Goal: Check status: Check status

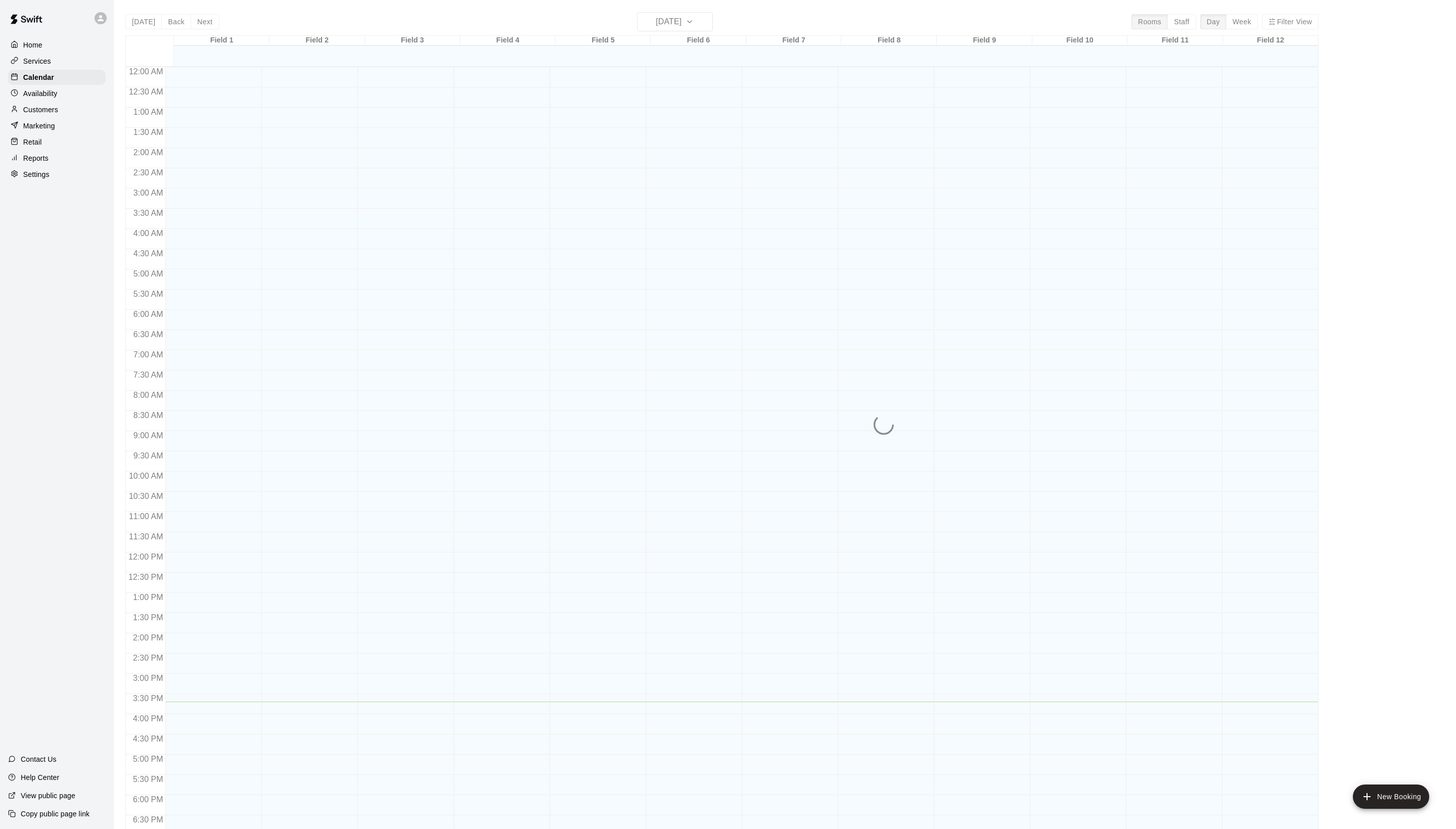
scroll to position [170, 0]
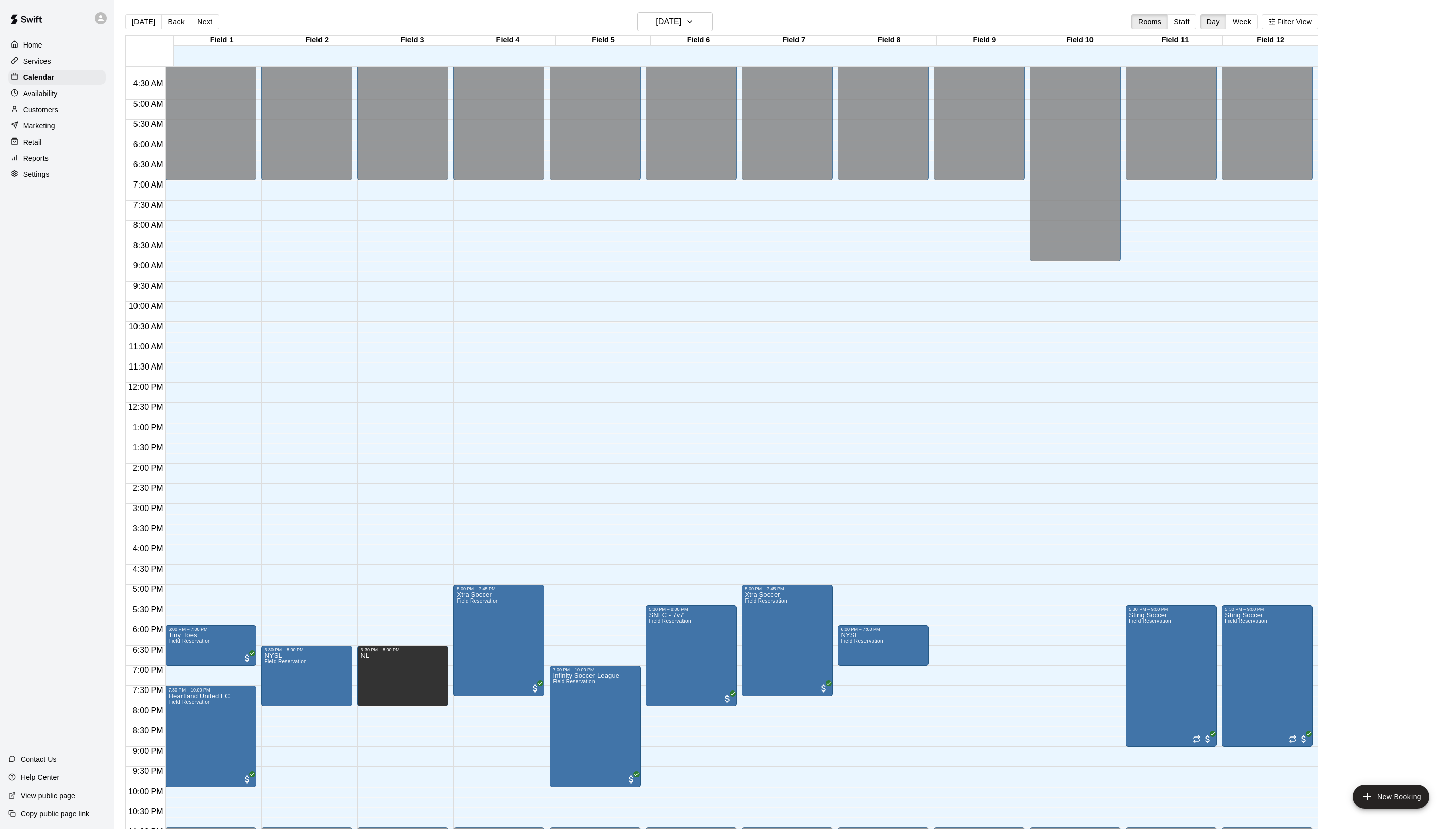
click at [530, 2] on main "[DATE] Back [DATE][DATE] Rooms Staff Day Week Filter View Field 1 19 [GEOGRAPHI…" at bounding box center [785, 423] width 1342 height 845
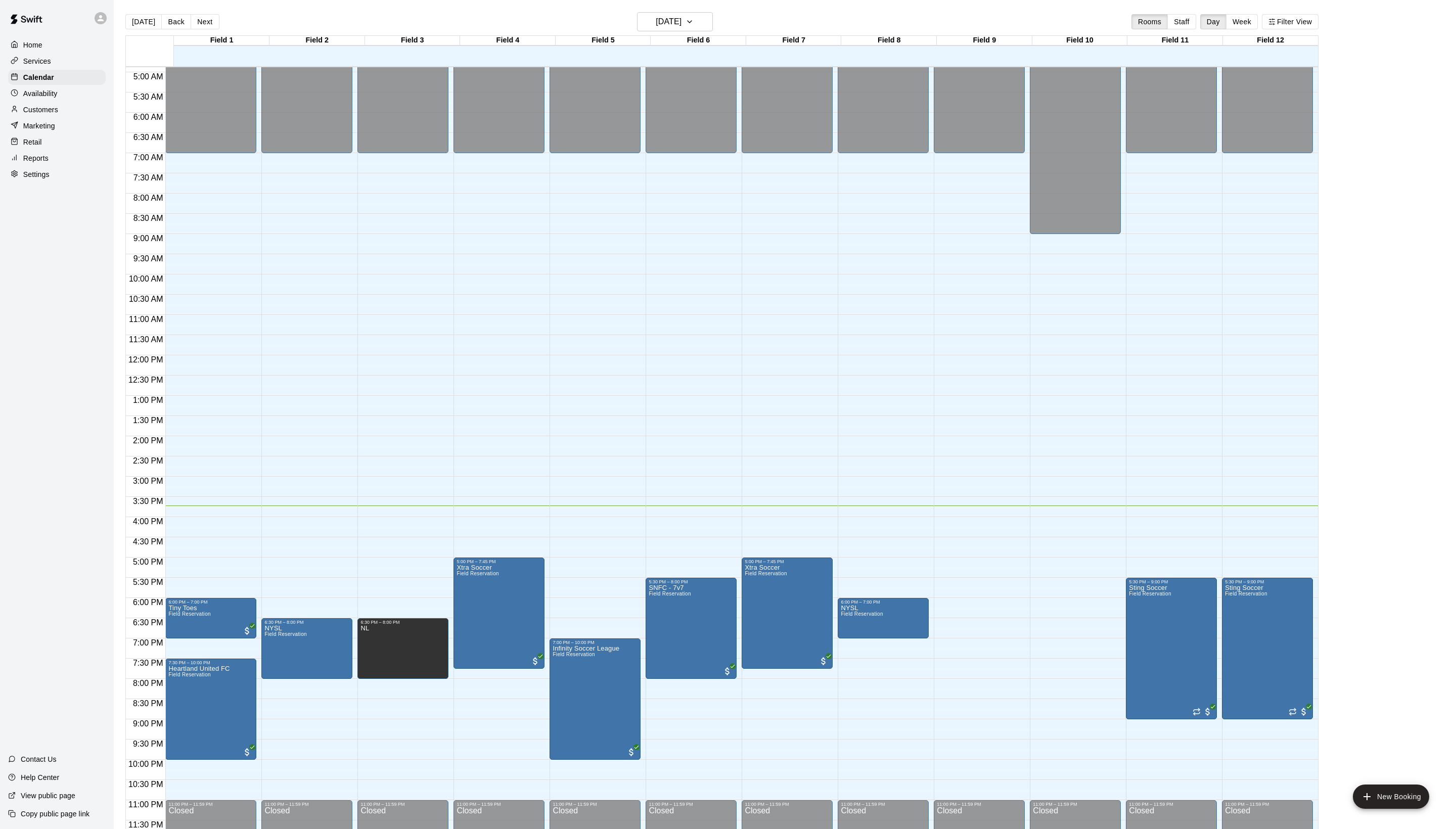
scroll to position [203, 0]
click at [670, 20] on h6 "[DATE]" at bounding box center [669, 21] width 26 height 14
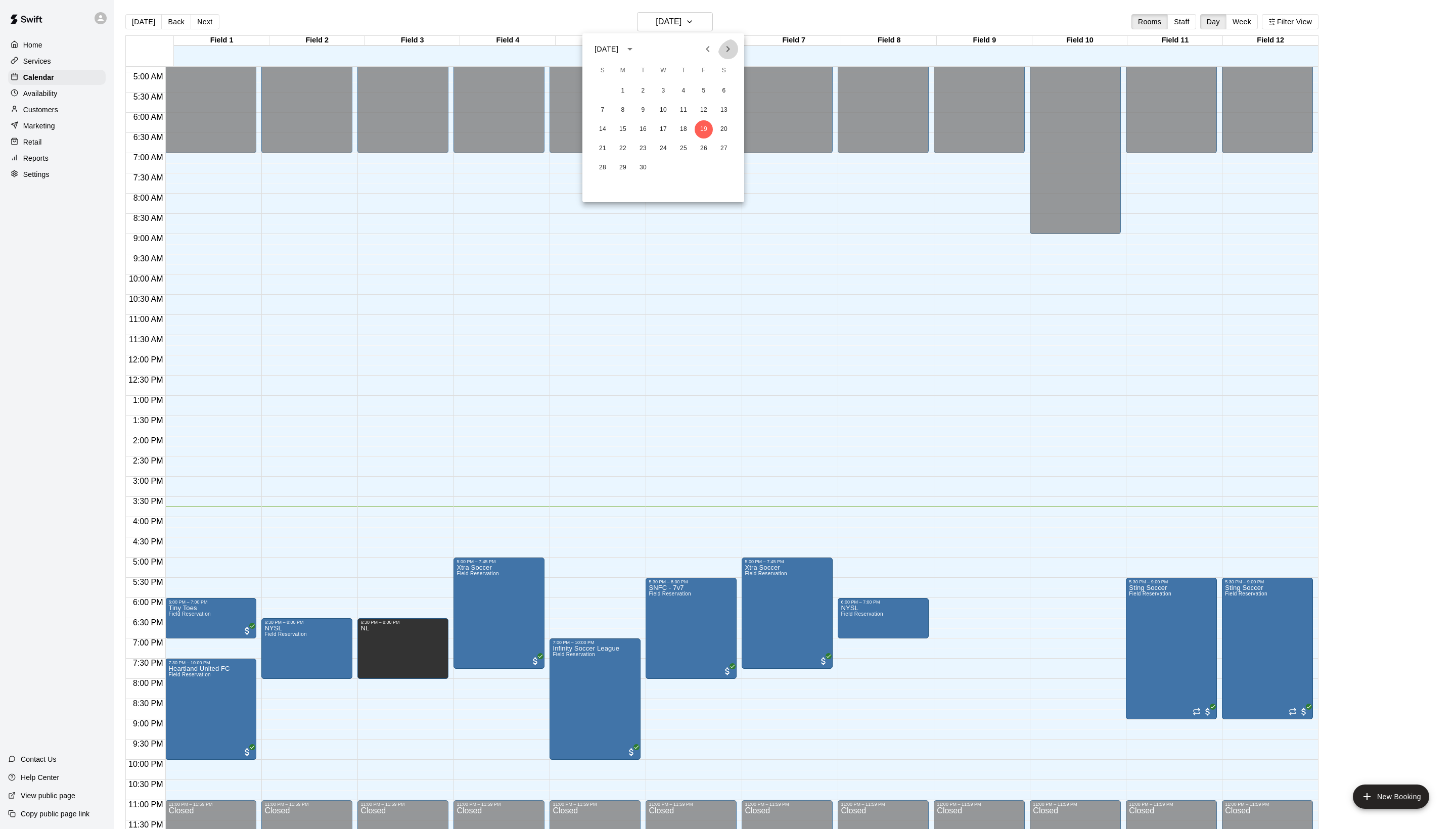
click at [722, 43] on icon "Next month" at bounding box center [727, 49] width 12 height 12
click at [701, 54] on icon "Previous month" at bounding box center [707, 49] width 12 height 12
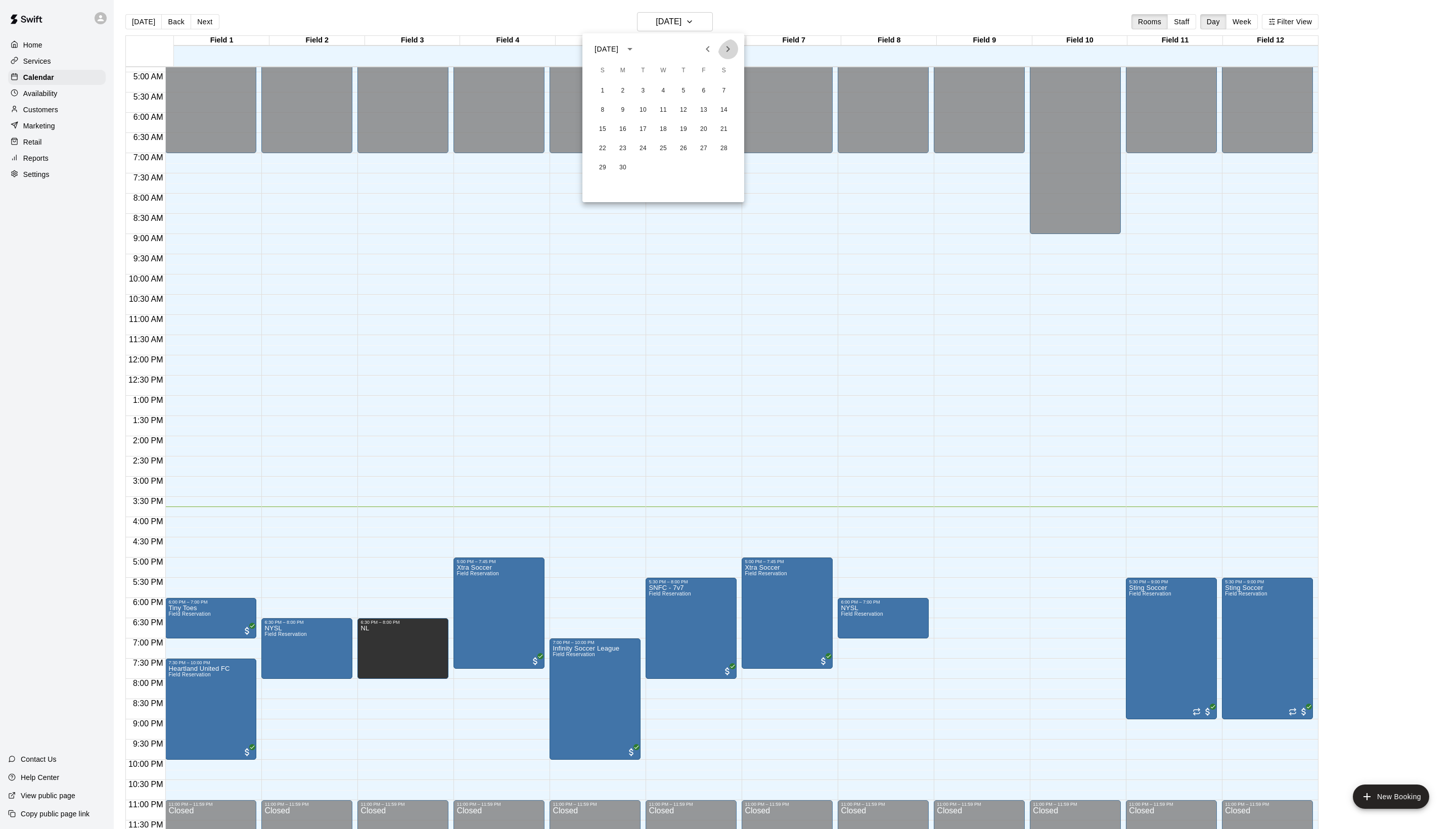
click at [726, 52] on icon "Next month" at bounding box center [728, 49] width 3 height 6
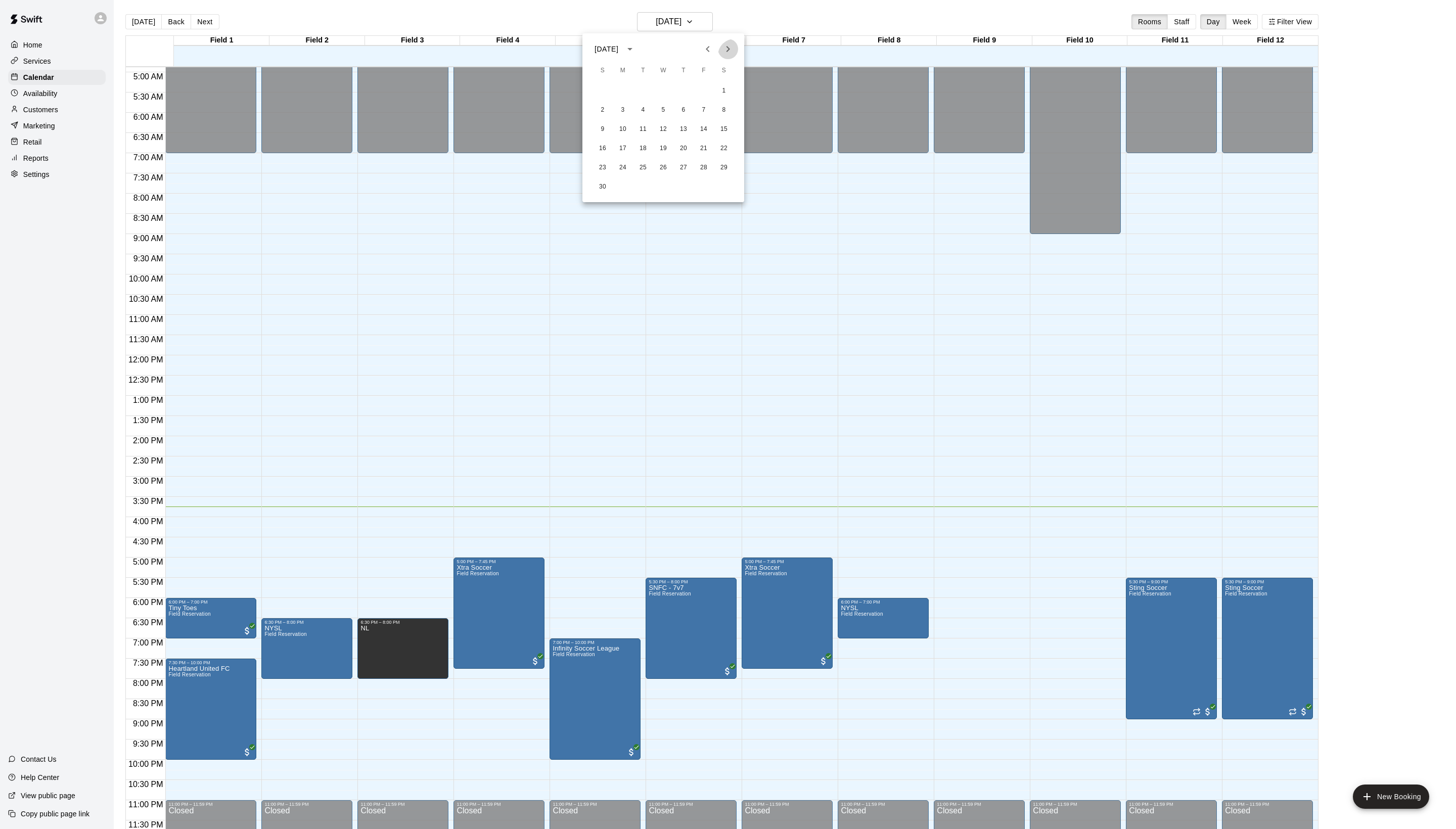
click at [726, 52] on icon "Next month" at bounding box center [728, 49] width 3 height 6
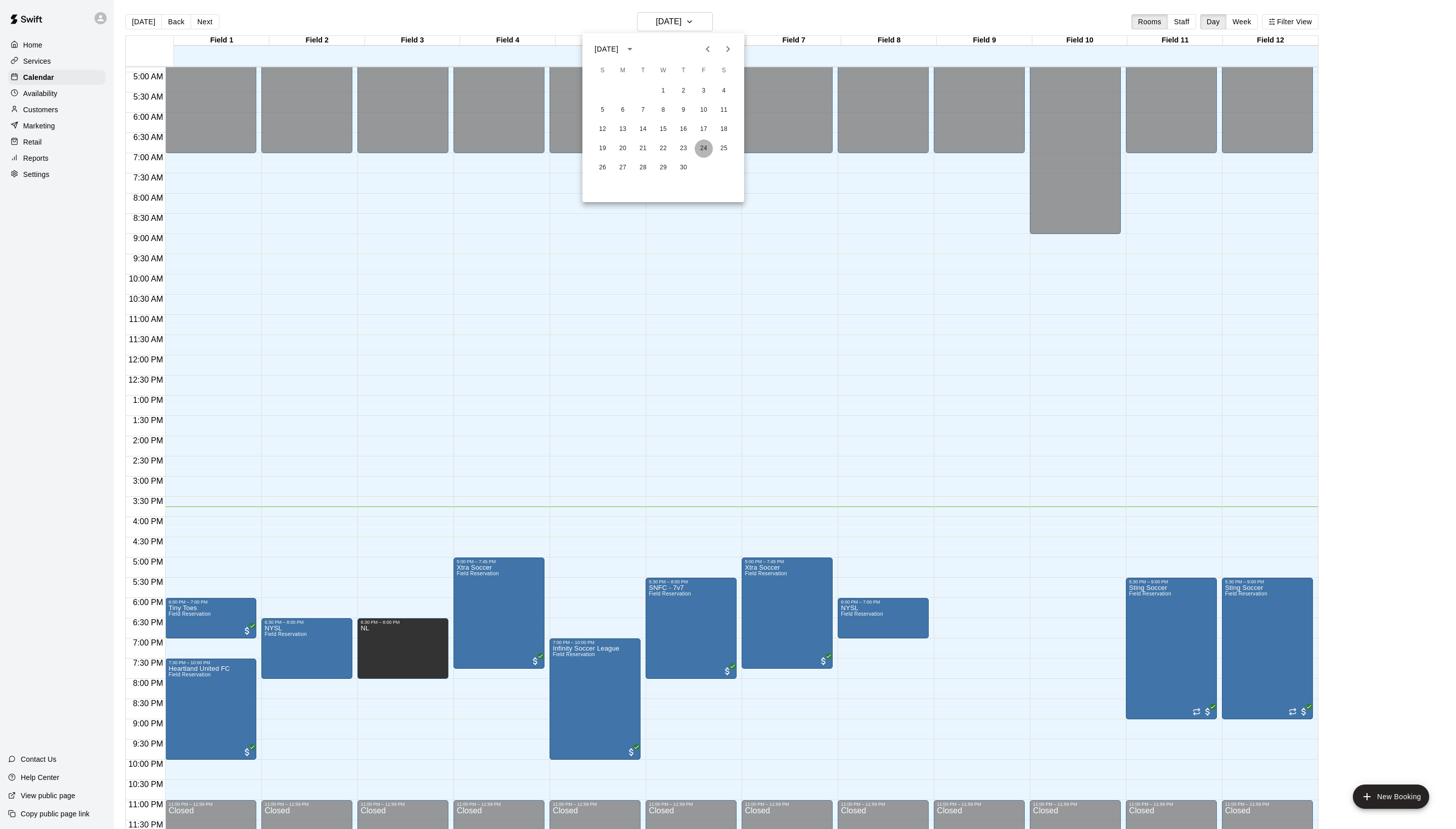
click at [707, 151] on button "24" at bounding box center [704, 149] width 18 height 18
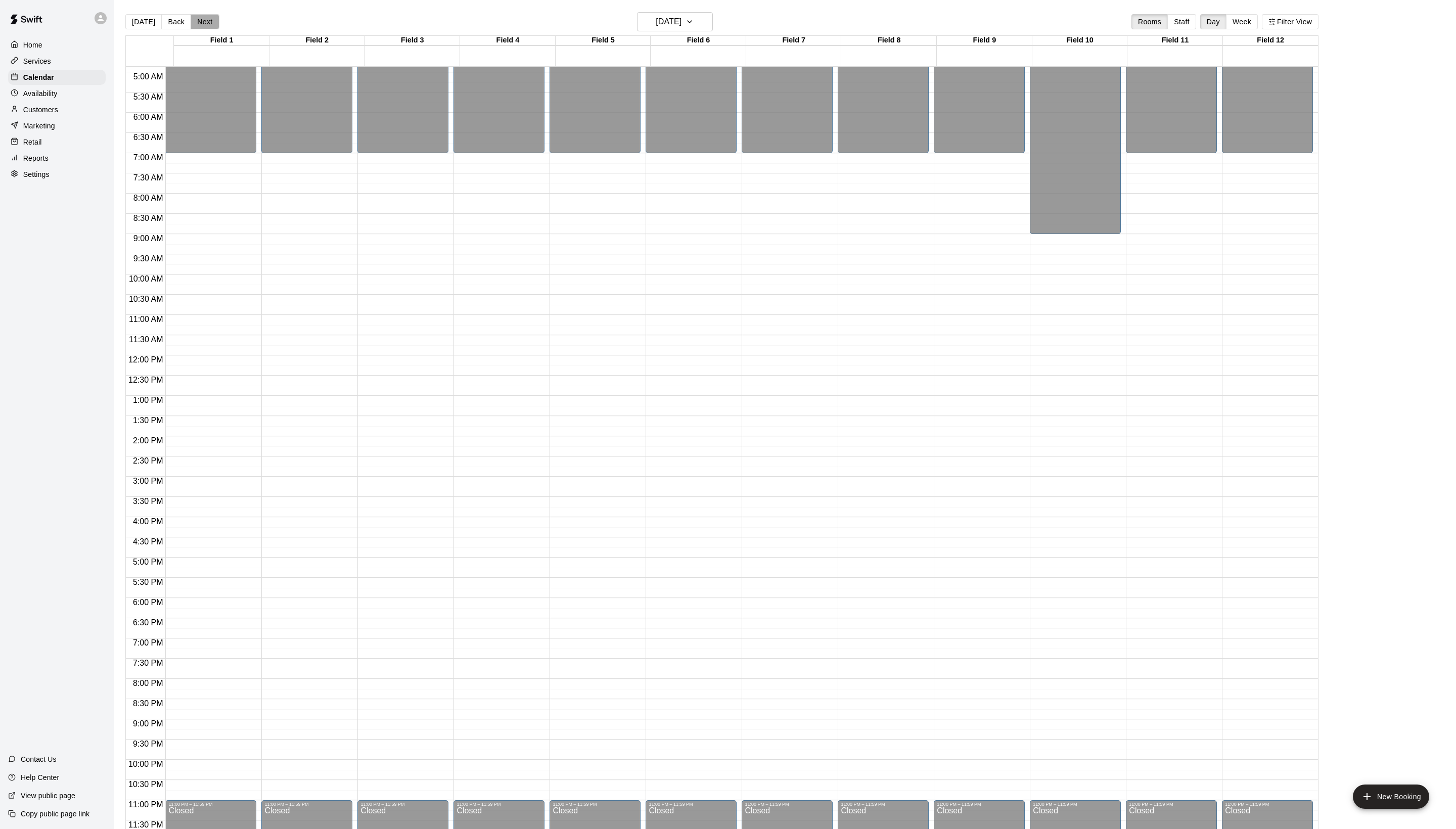
click at [204, 22] on button "Next" at bounding box center [205, 21] width 28 height 15
click at [691, 20] on button "Sunday Apr 26" at bounding box center [675, 21] width 76 height 19
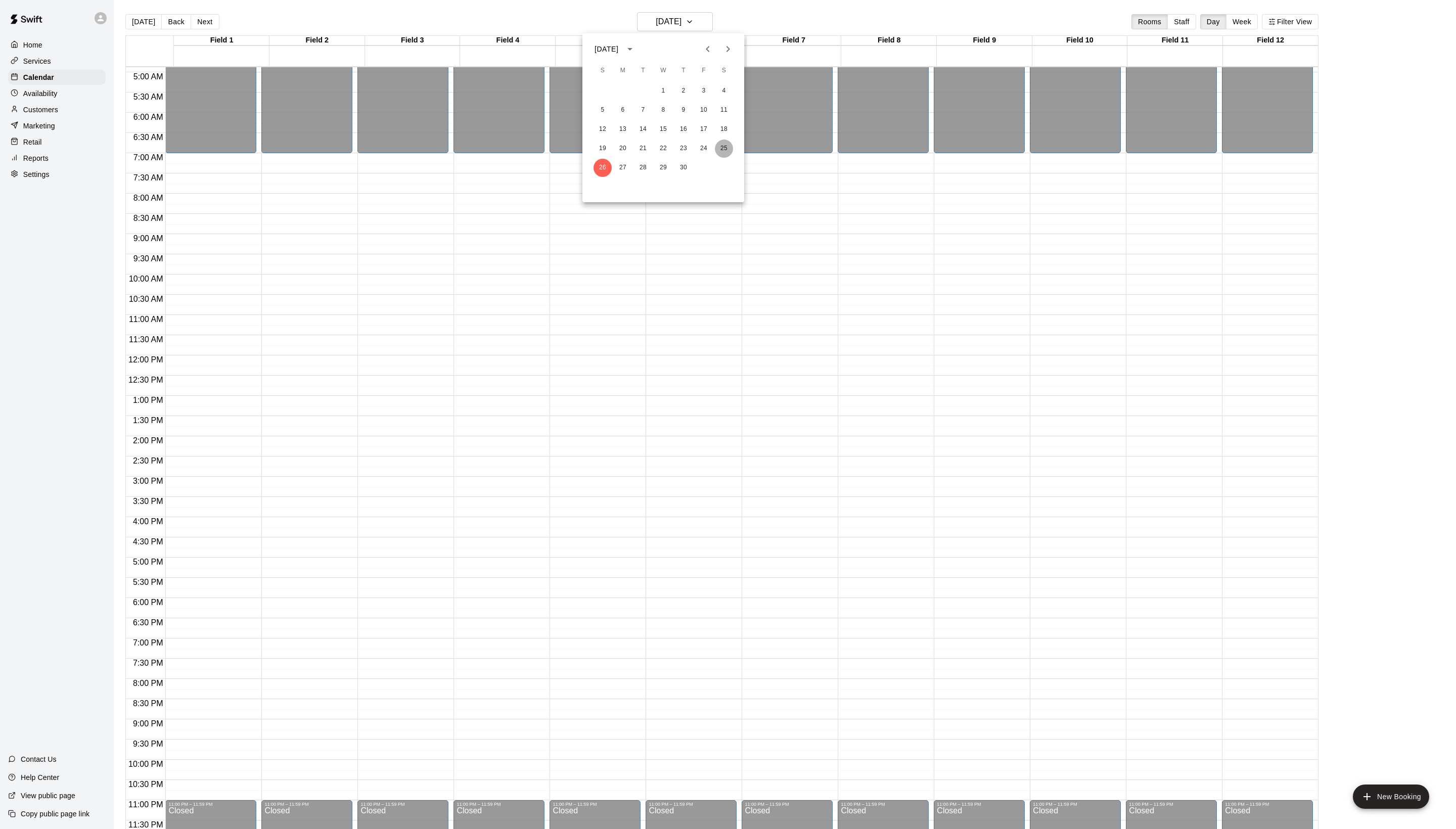
click at [718, 145] on button "25" at bounding box center [724, 149] width 18 height 18
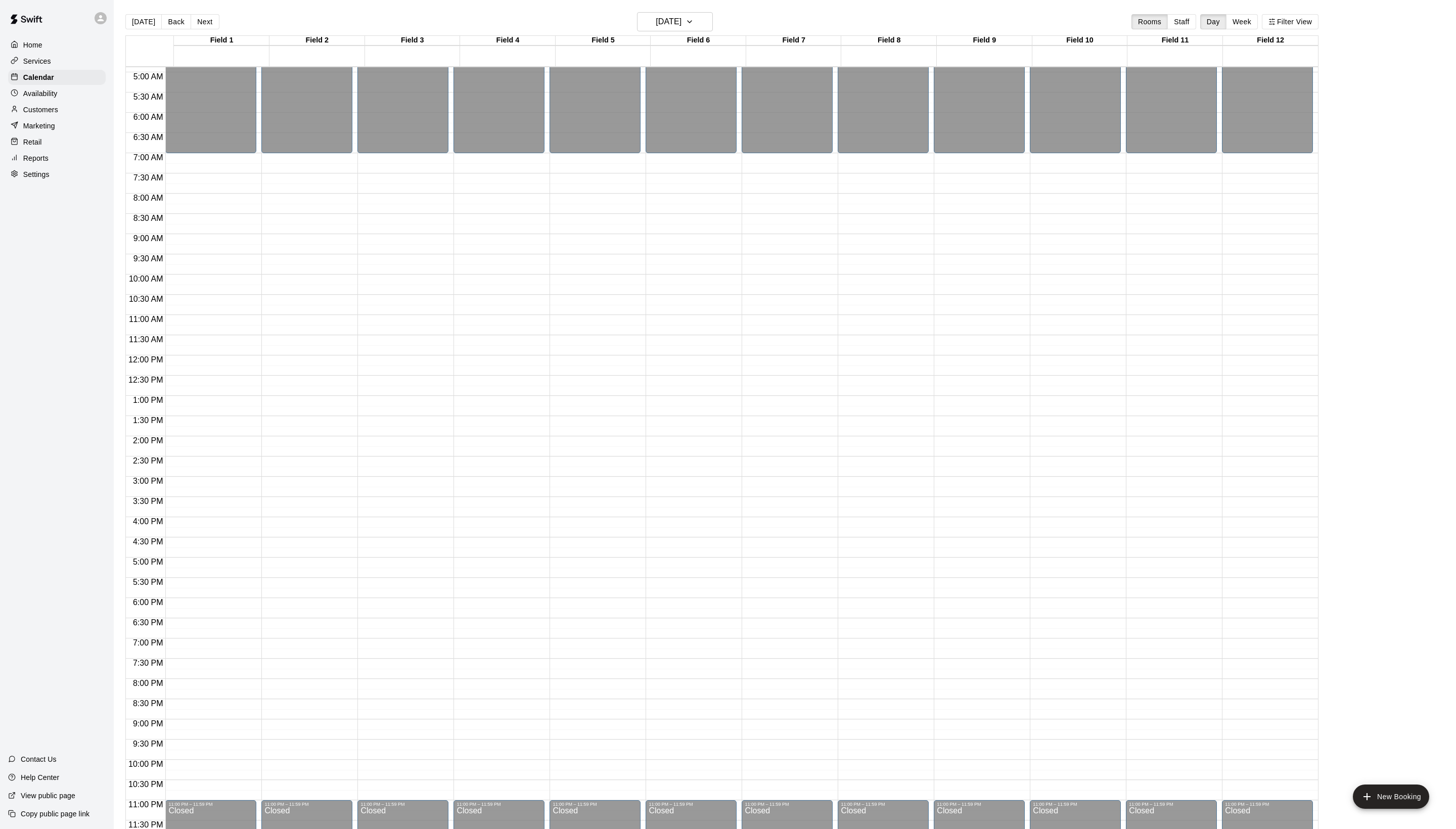
click at [699, 34] on div "Today Back Next Saturday Apr 25 Rooms Staff Day Week Filter View" at bounding box center [722, 23] width 1193 height 23
click at [699, 31] on button "Saturday Apr 25" at bounding box center [675, 21] width 76 height 19
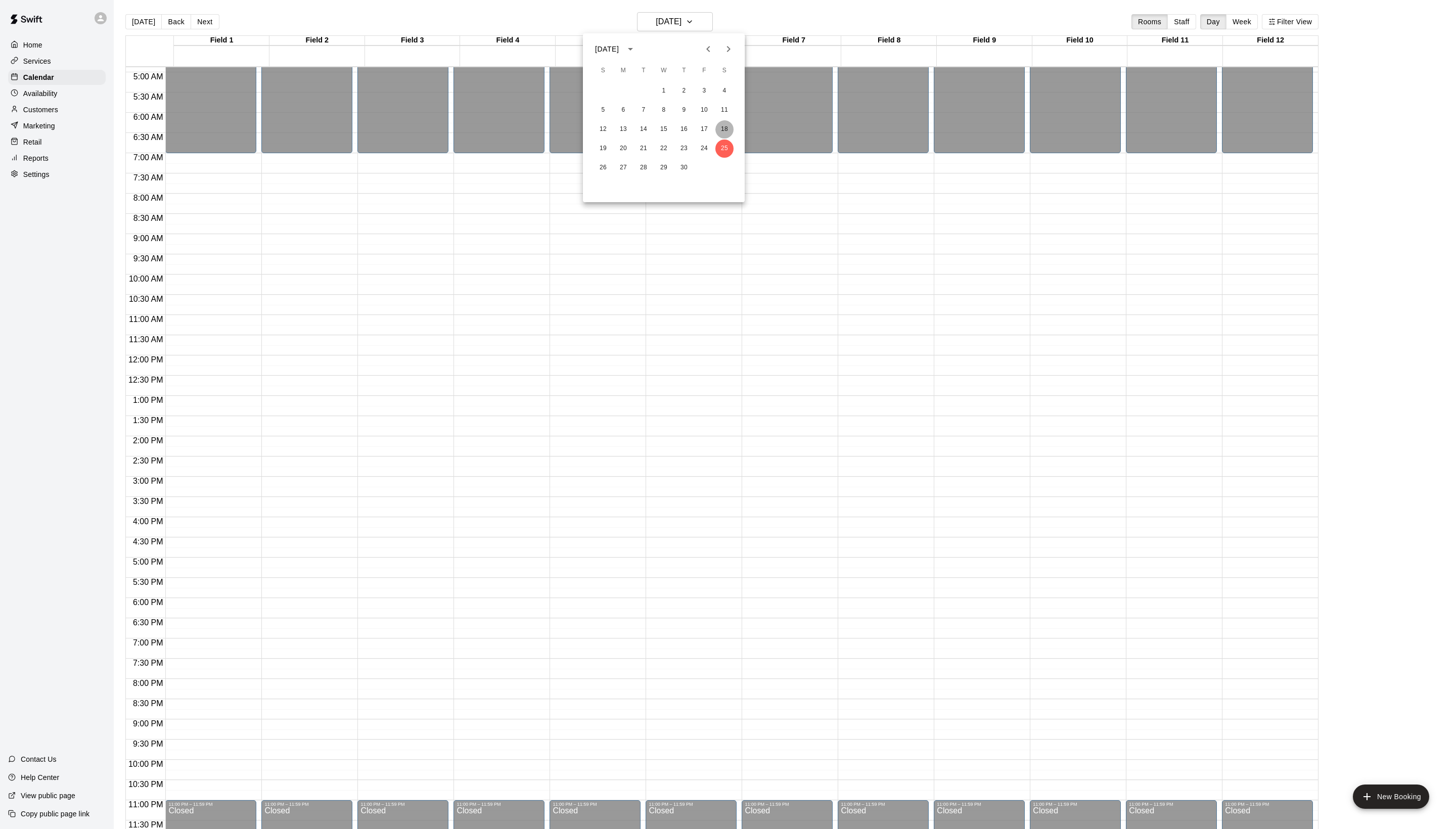
click at [723, 127] on button "18" at bounding box center [725, 129] width 18 height 18
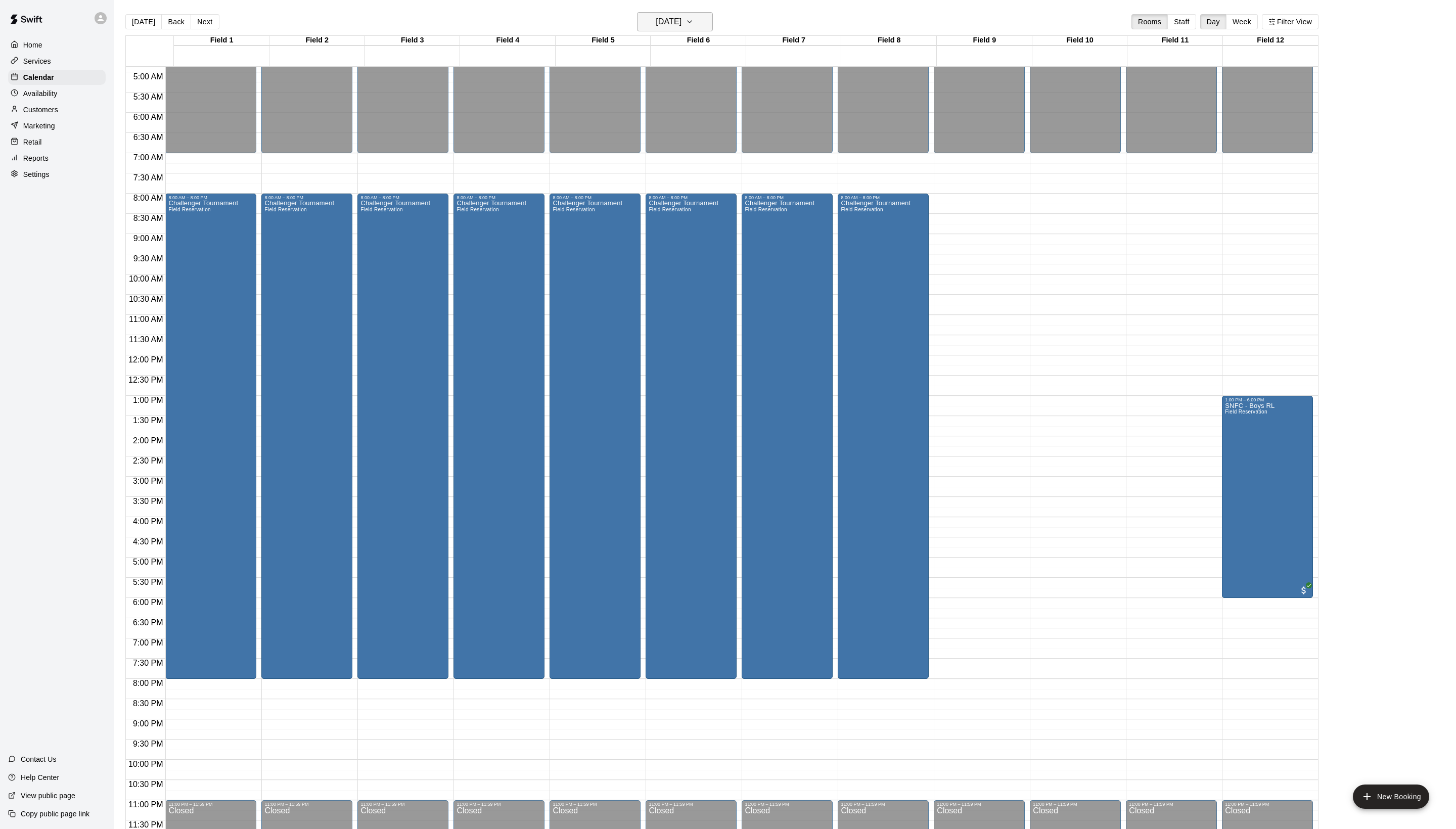
click at [671, 24] on h6 "Saturday Apr 18" at bounding box center [669, 21] width 26 height 14
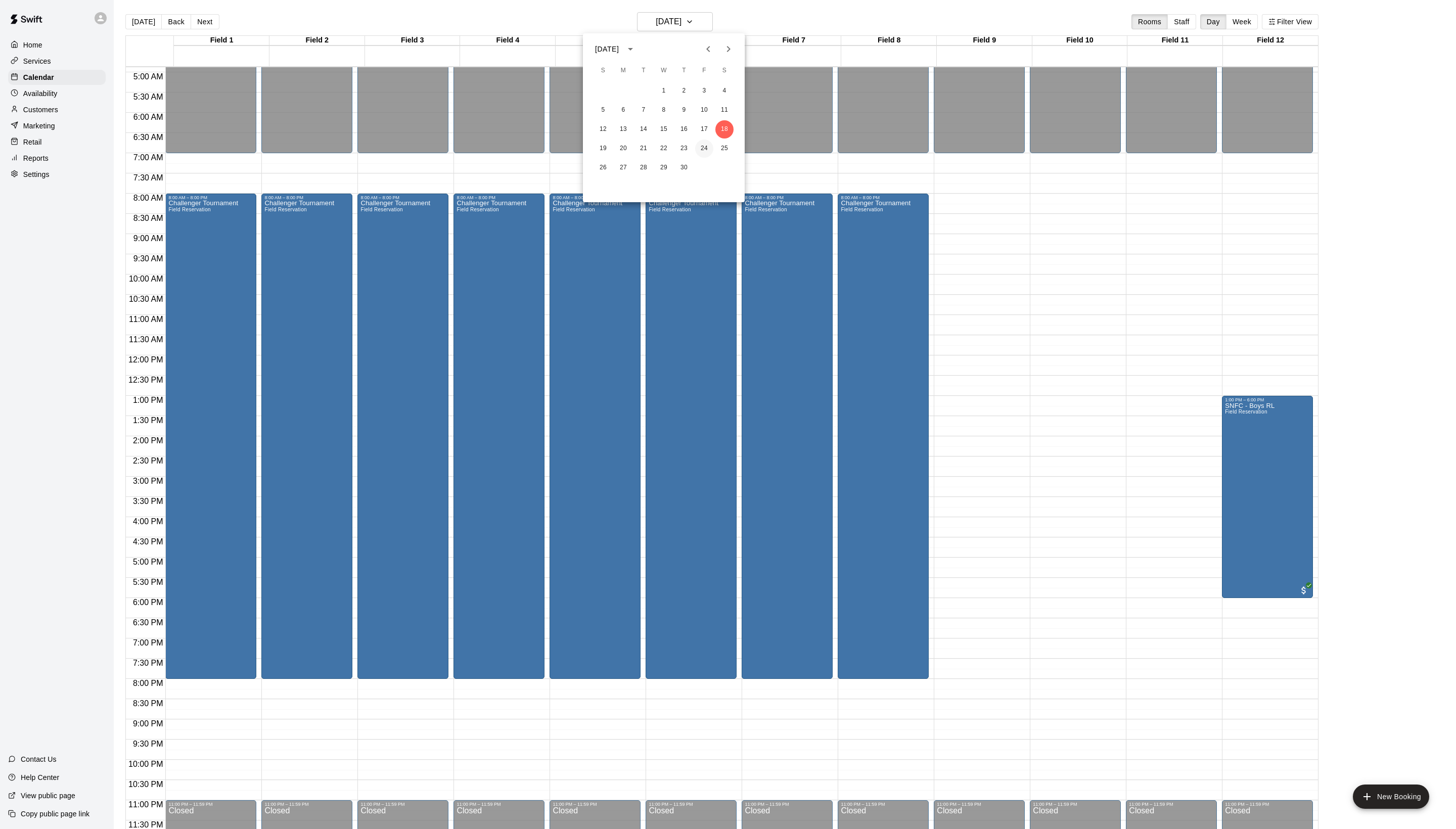
click at [697, 142] on button "24" at bounding box center [704, 149] width 18 height 18
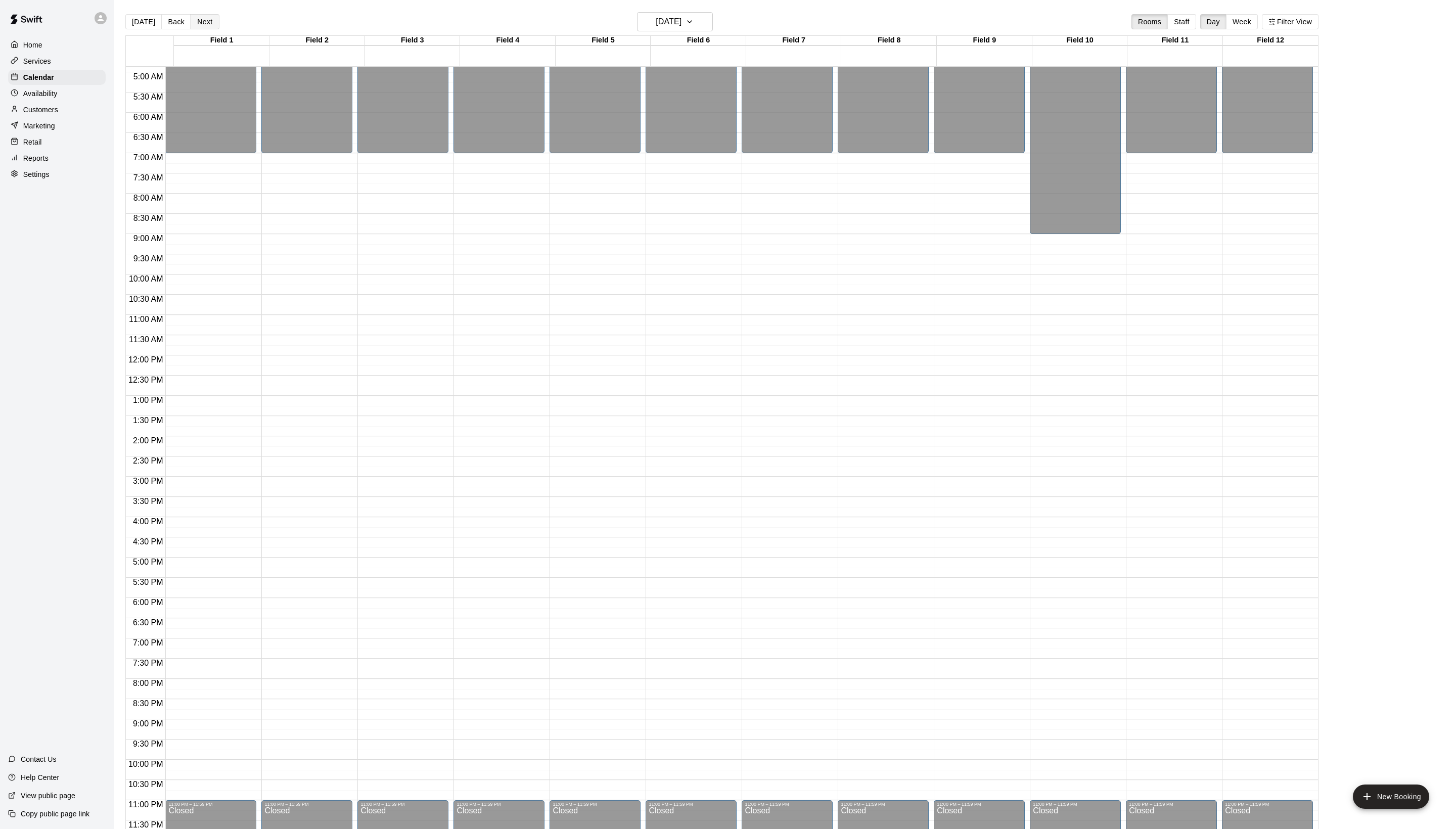
click at [219, 23] on button "Next" at bounding box center [205, 21] width 28 height 15
click at [673, 15] on h6 "Sunday Apr 26" at bounding box center [669, 21] width 26 height 14
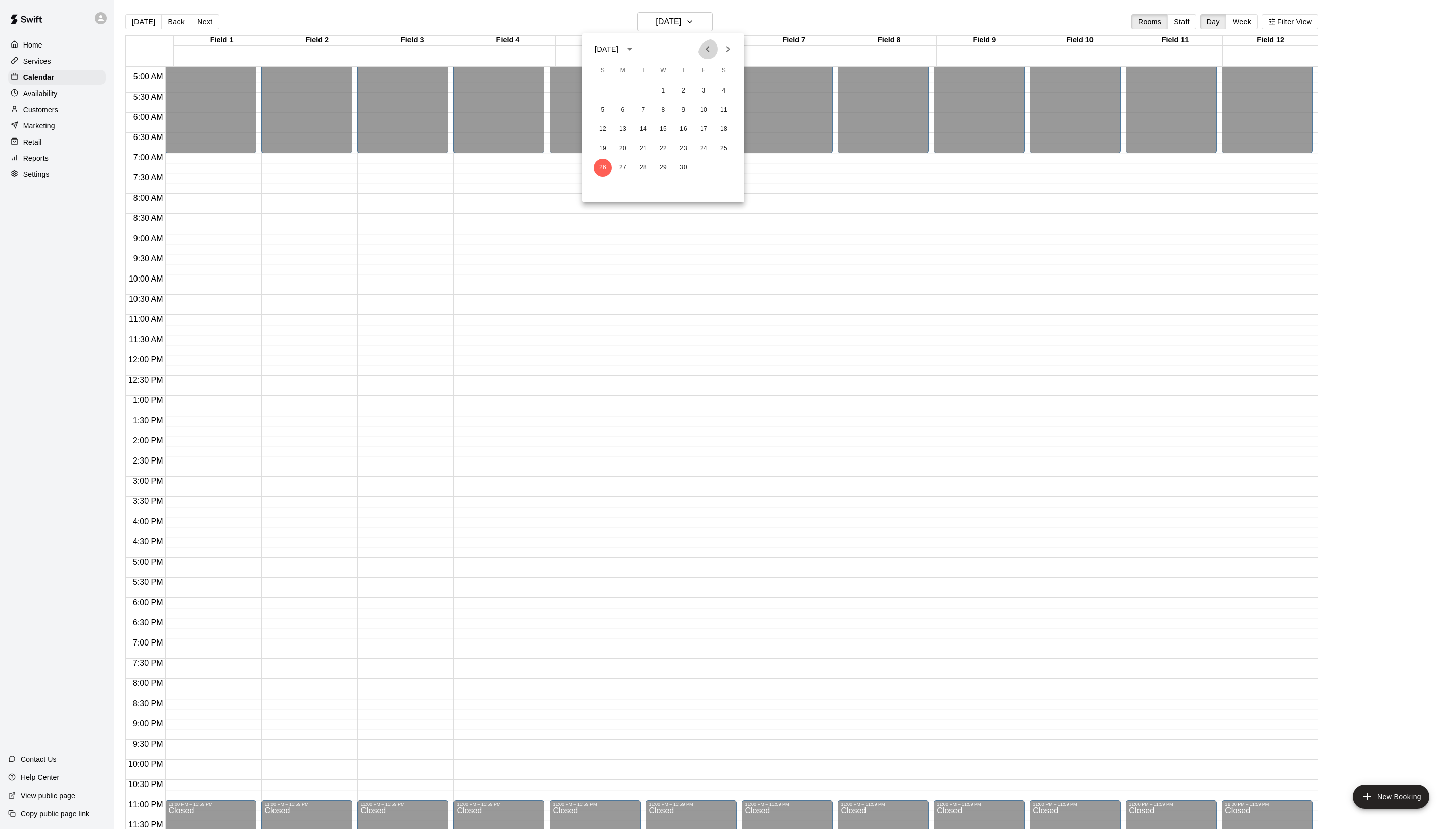
click at [701, 55] on icon "Previous month" at bounding box center [707, 49] width 12 height 12
click at [395, 232] on div at bounding box center [728, 414] width 1456 height 829
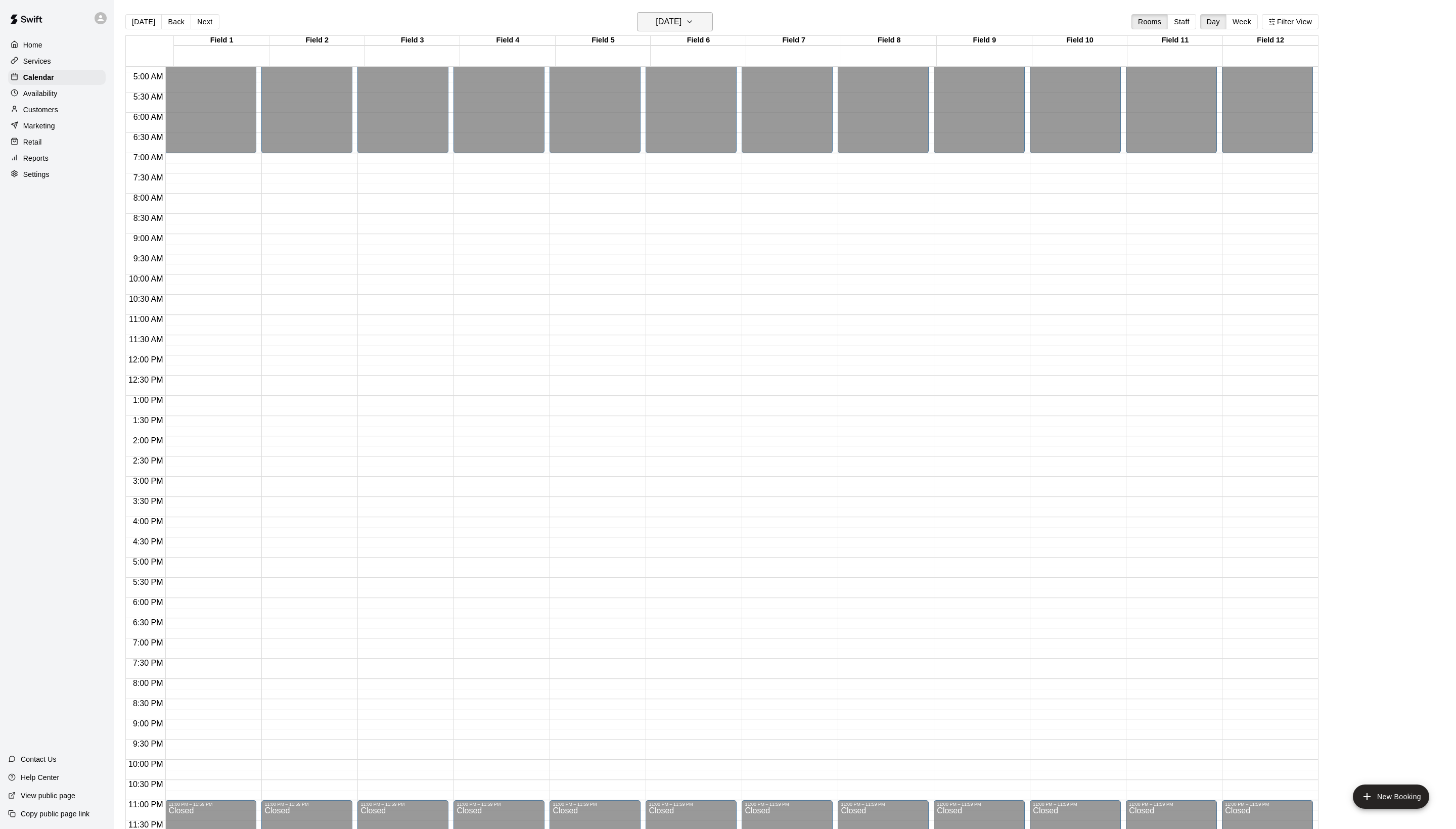
click at [673, 31] on button "Sunday Apr 26" at bounding box center [675, 21] width 76 height 19
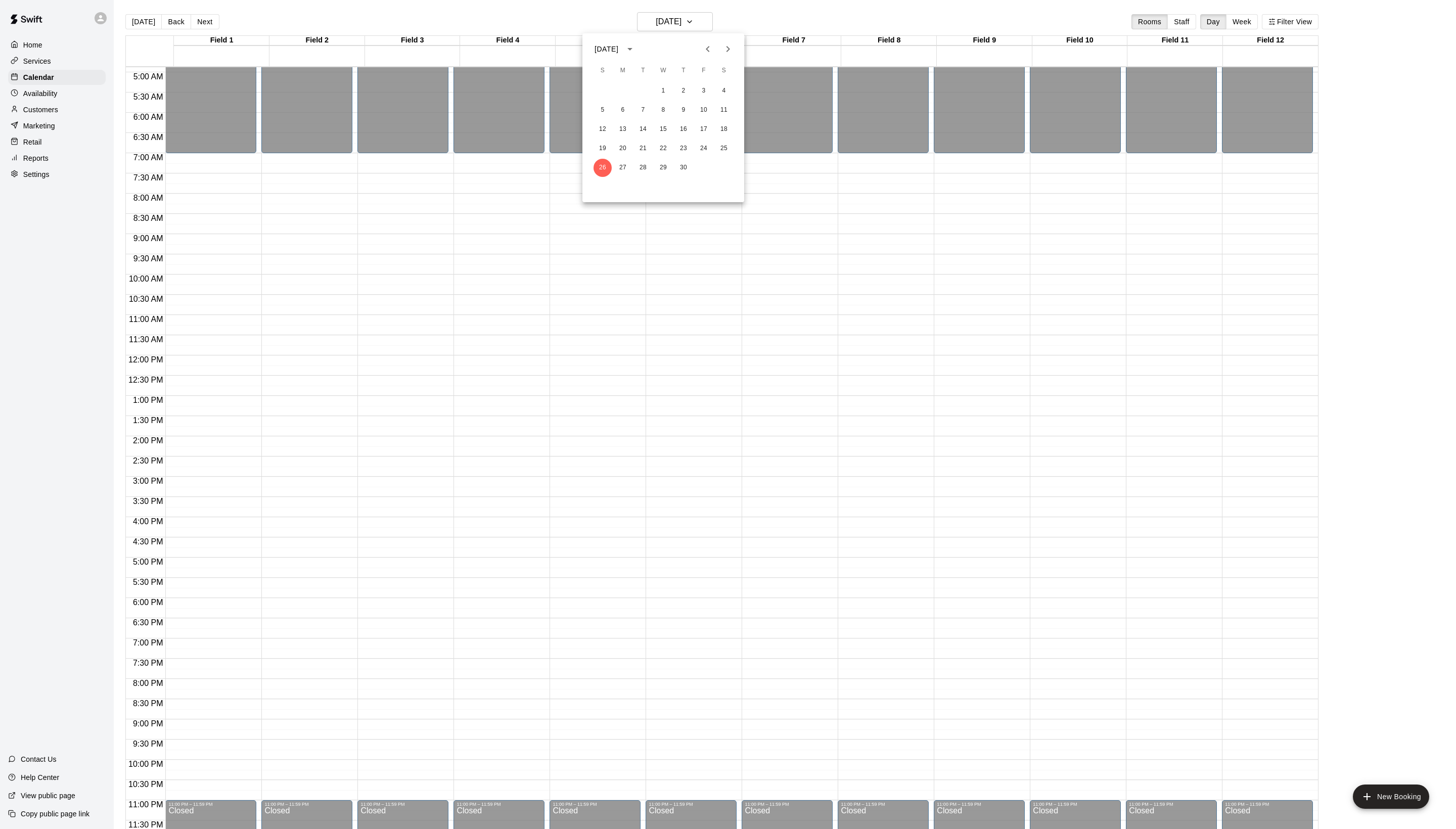
click at [725, 43] on icon "Next month" at bounding box center [727, 49] width 12 height 12
click at [725, 95] on button "2" at bounding box center [724, 91] width 18 height 18
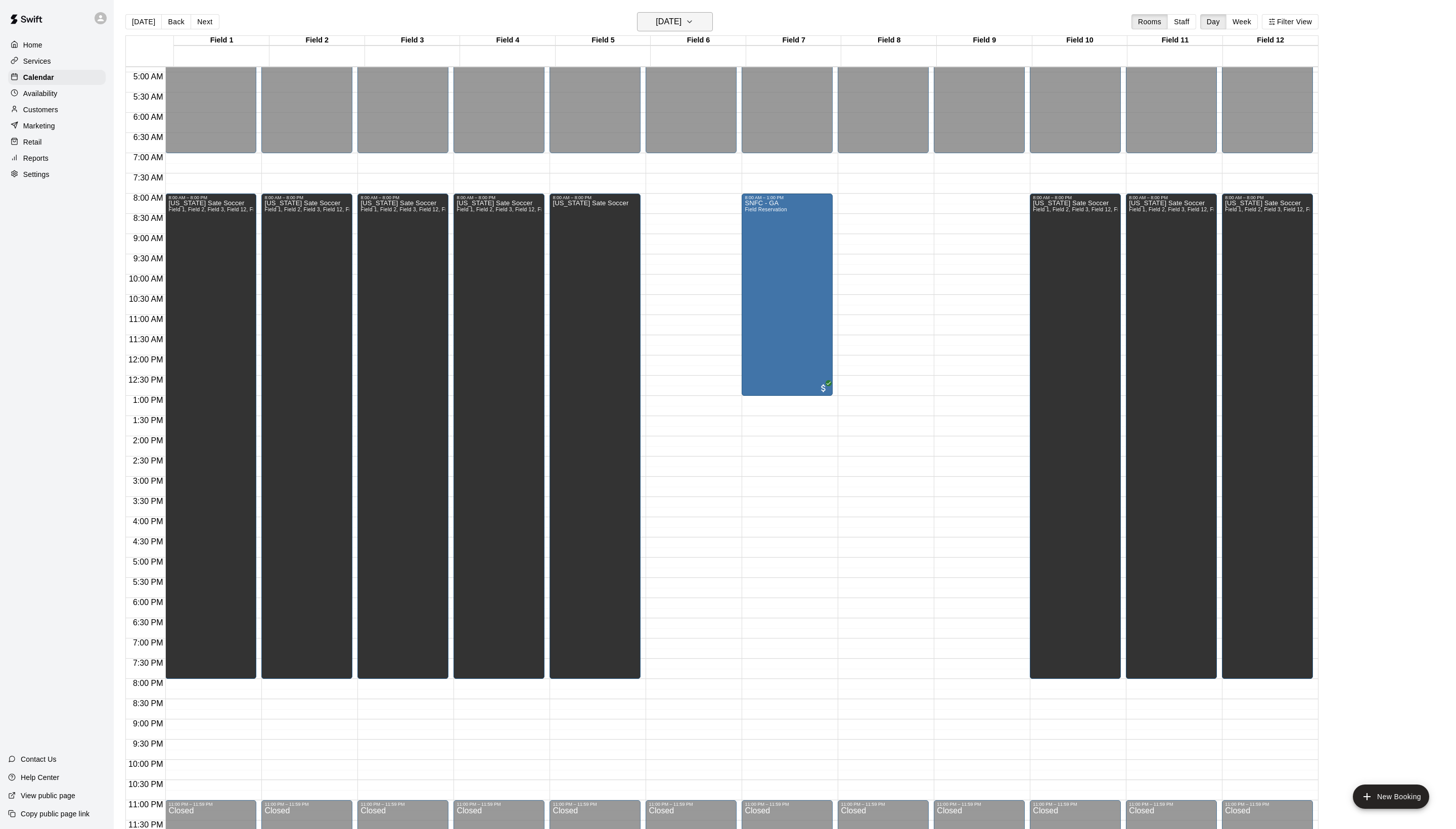
click at [664, 27] on h6 "Saturday May 02" at bounding box center [669, 21] width 26 height 14
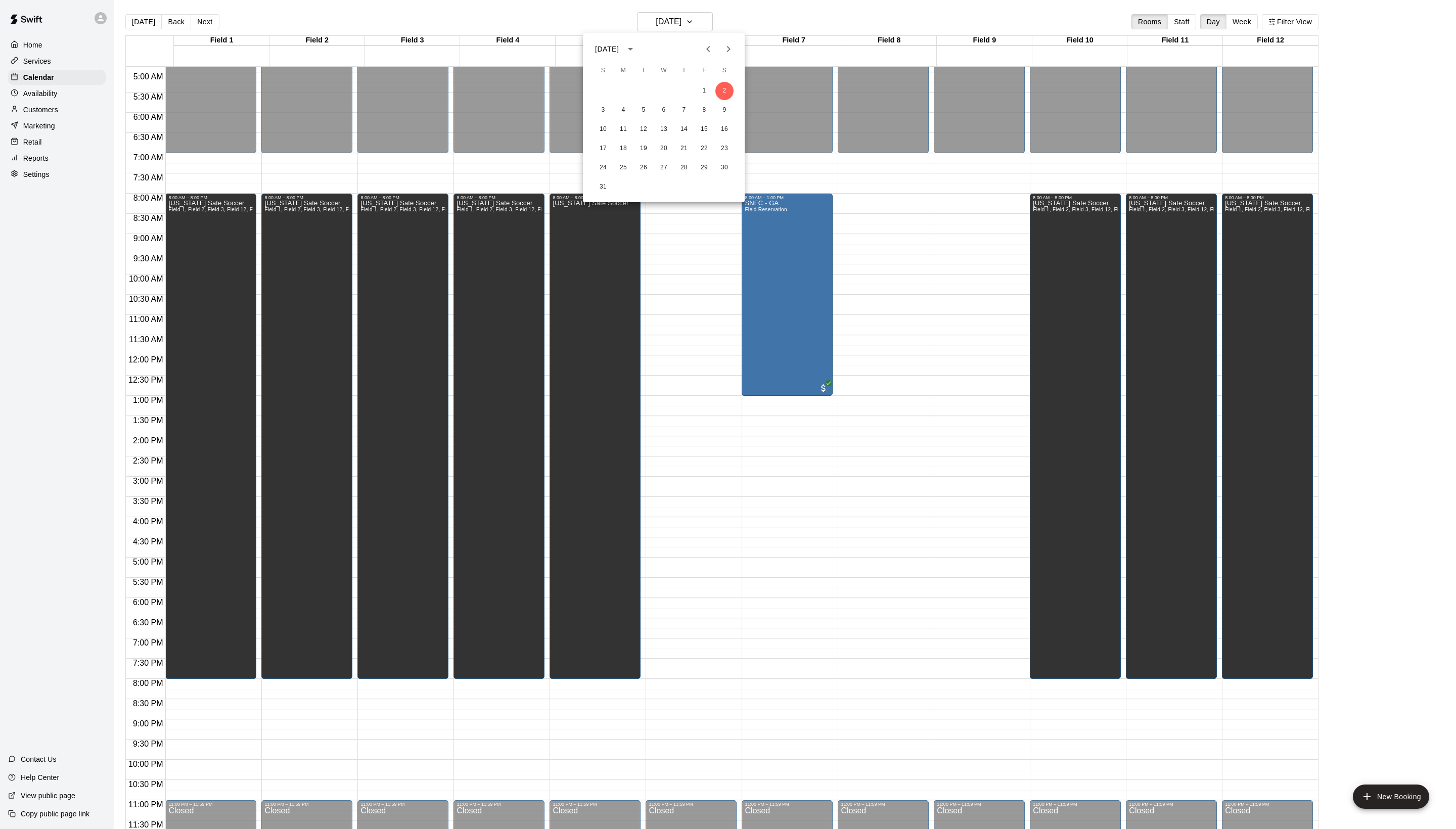
click at [528, 27] on div at bounding box center [728, 414] width 1456 height 829
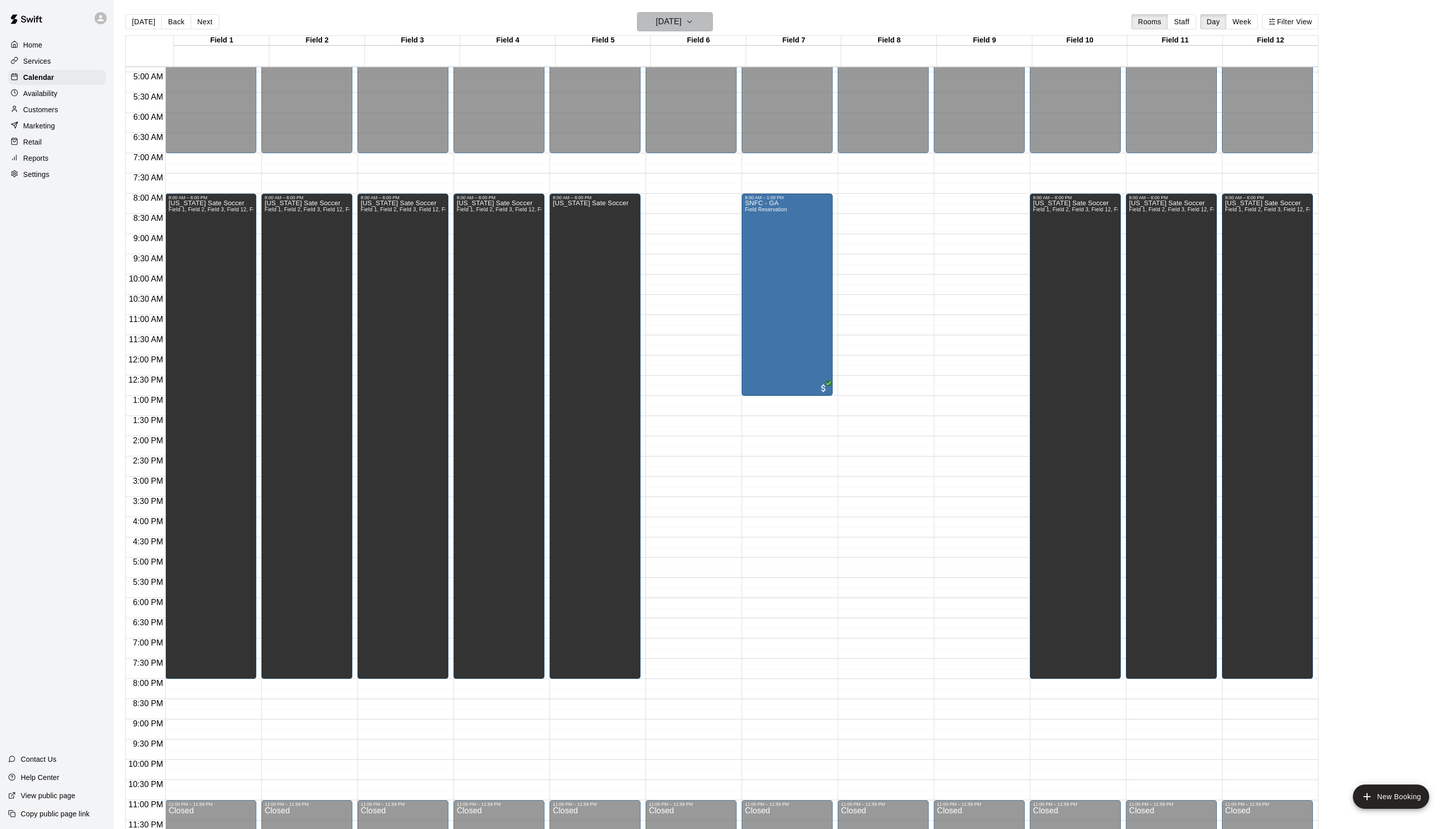
click at [694, 28] on icon "button" at bounding box center [690, 21] width 8 height 12
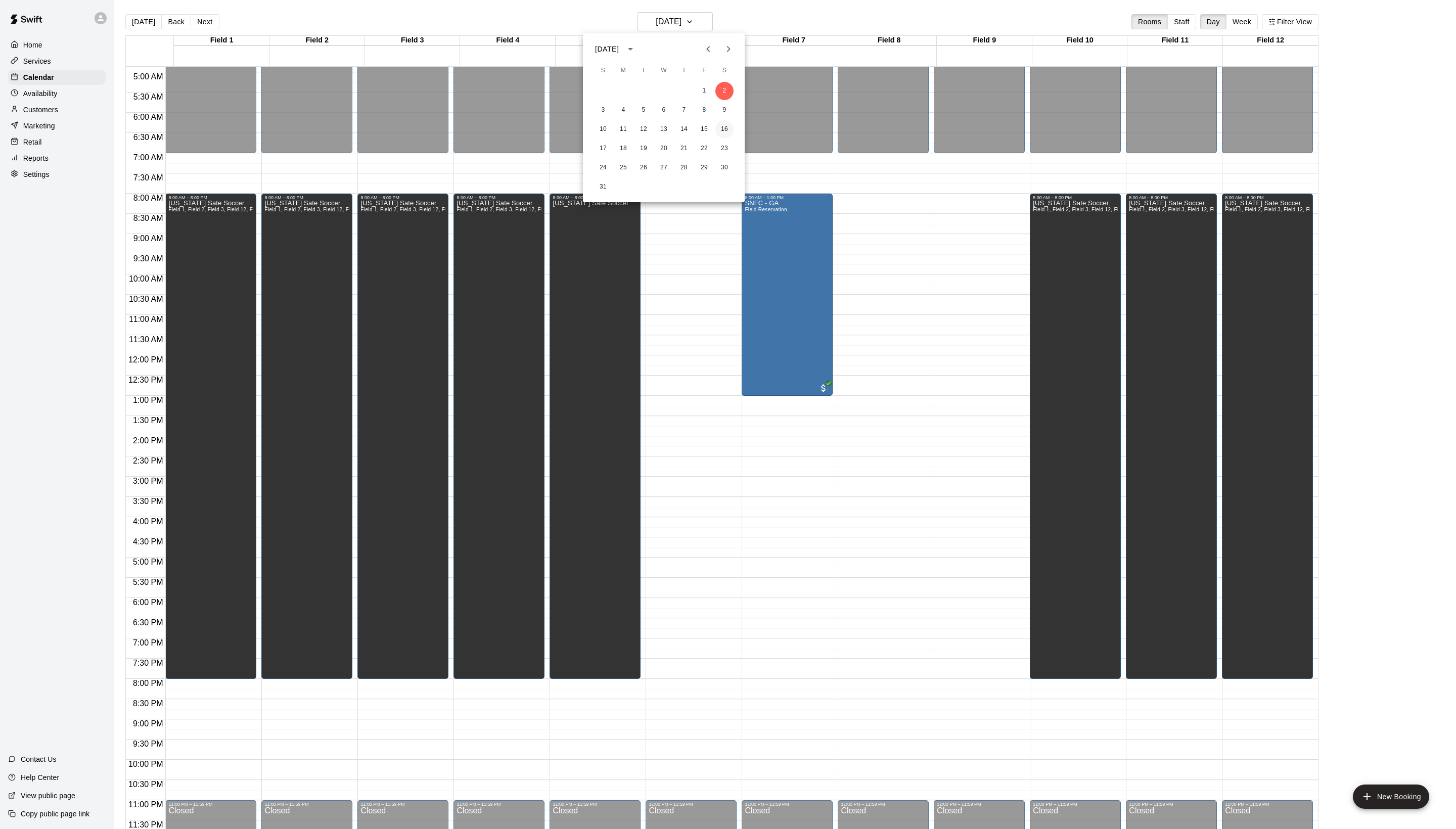
click at [727, 120] on button "16" at bounding box center [725, 129] width 18 height 18
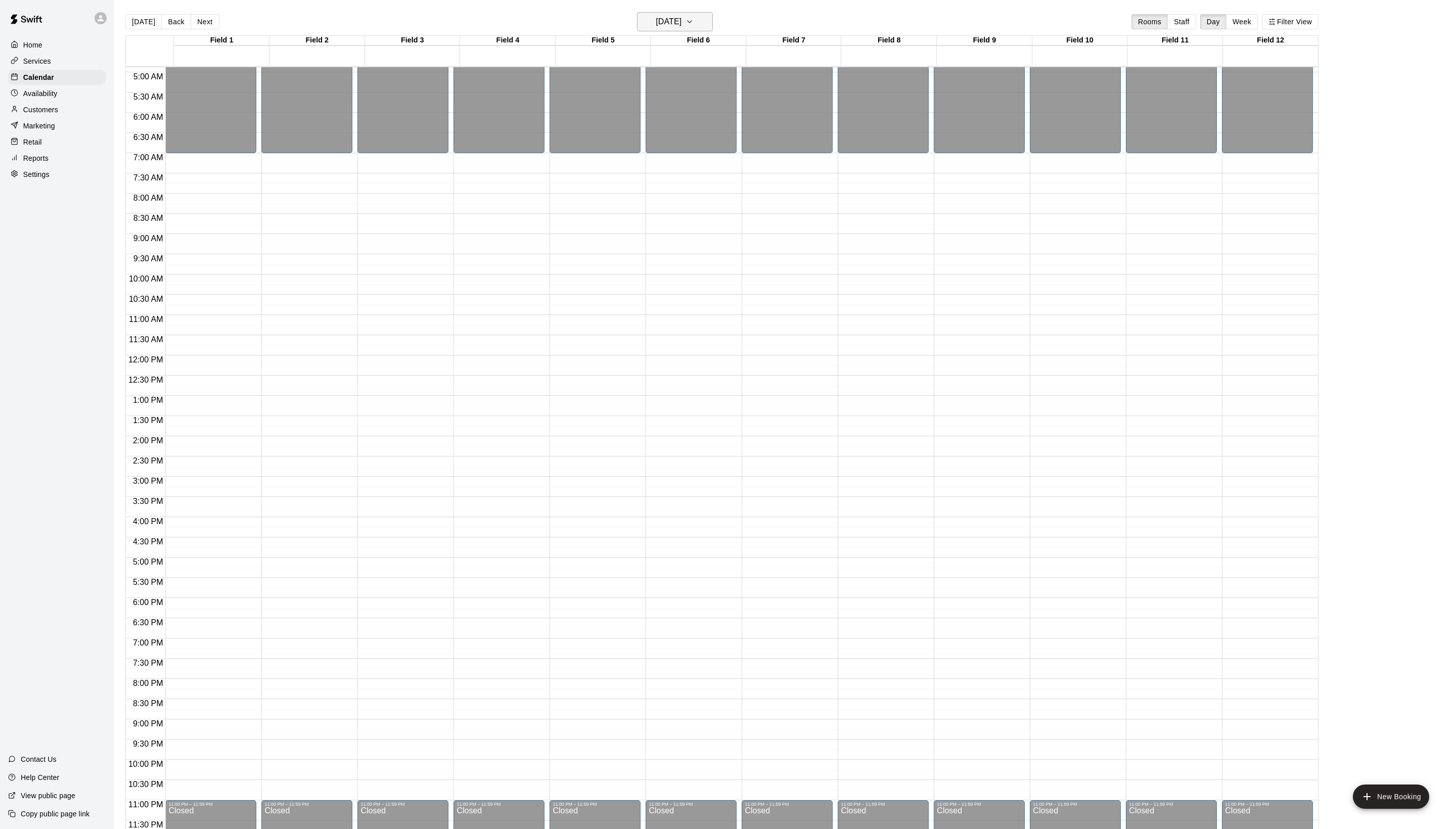
click at [682, 28] on h6 "Saturday May 16" at bounding box center [669, 21] width 26 height 14
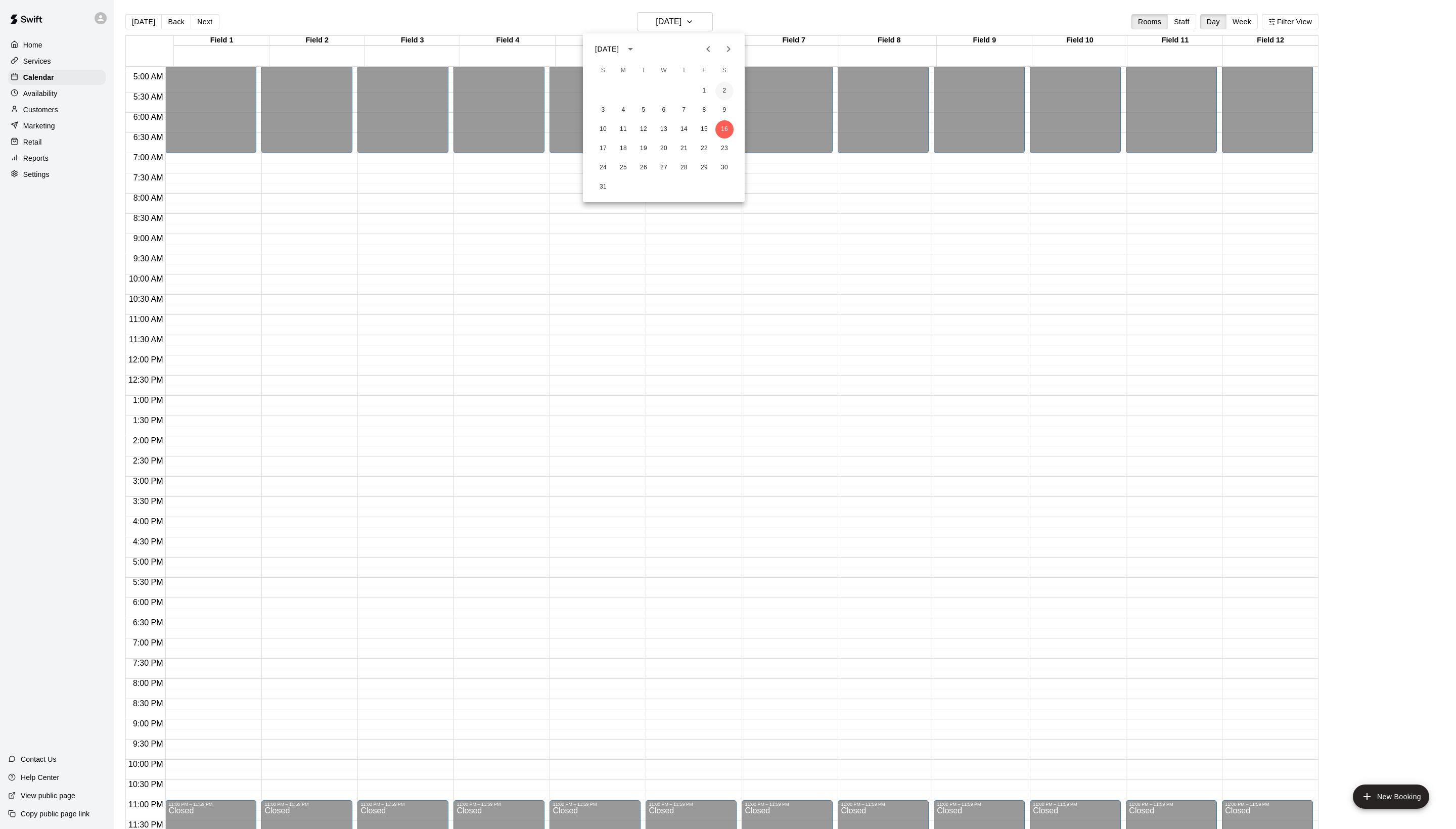
click at [723, 88] on button "2" at bounding box center [725, 91] width 18 height 18
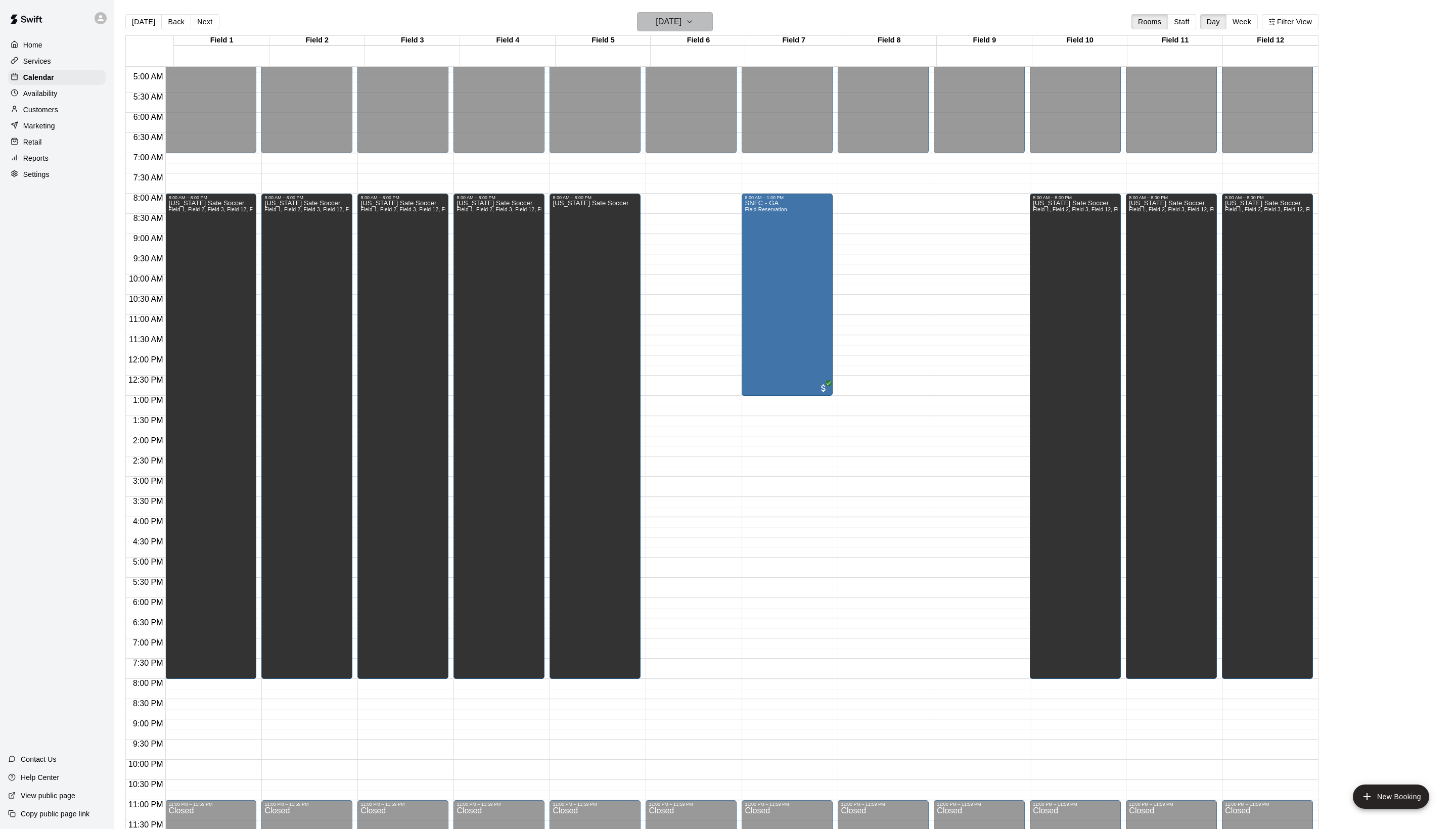
click at [668, 17] on h6 "Saturday May 02" at bounding box center [669, 21] width 26 height 14
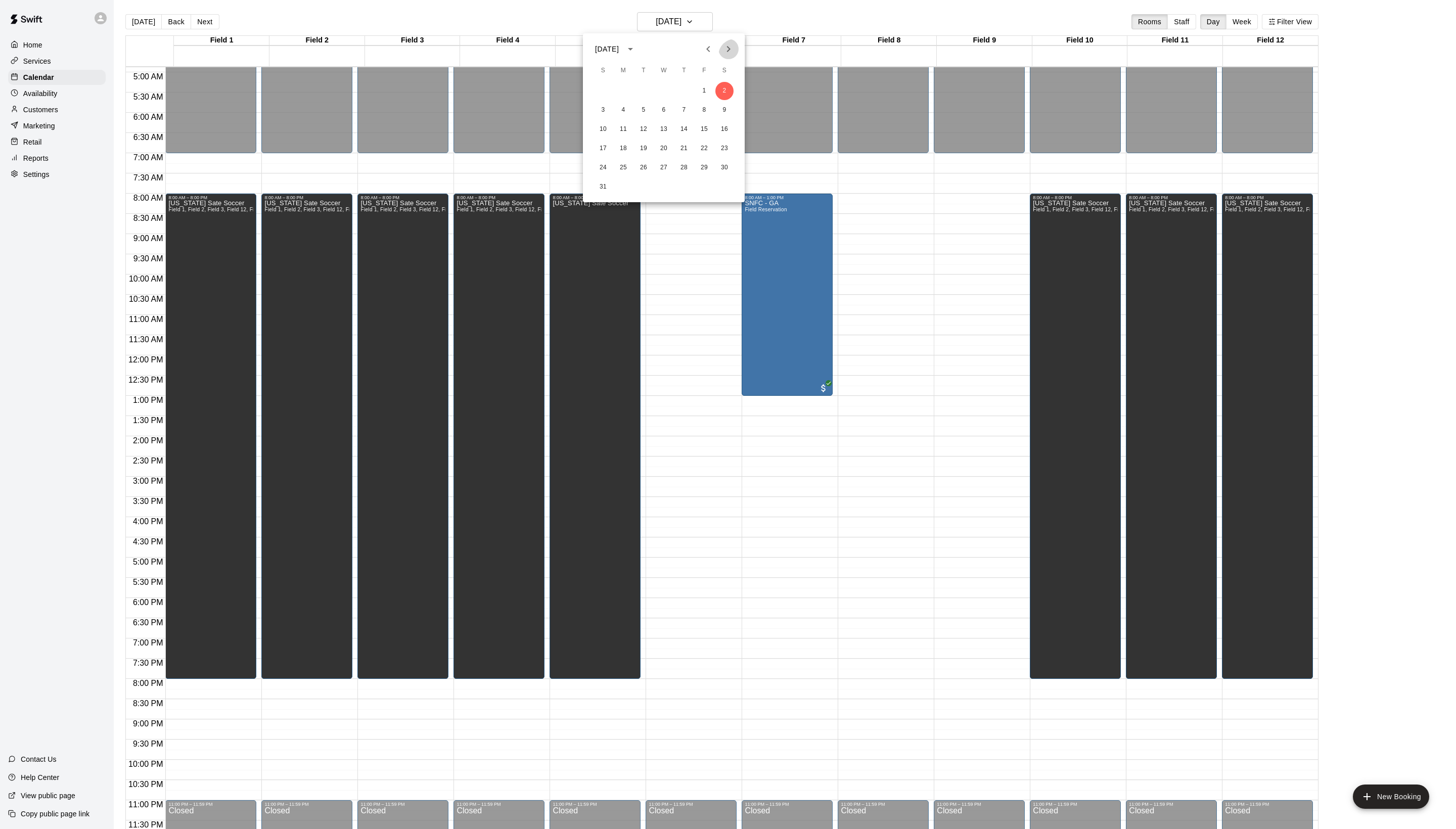
click at [722, 46] on icon "Next month" at bounding box center [728, 49] width 12 height 12
click at [707, 49] on icon "Previous month" at bounding box center [708, 49] width 3 height 6
click at [606, 115] on button "3" at bounding box center [603, 110] width 18 height 18
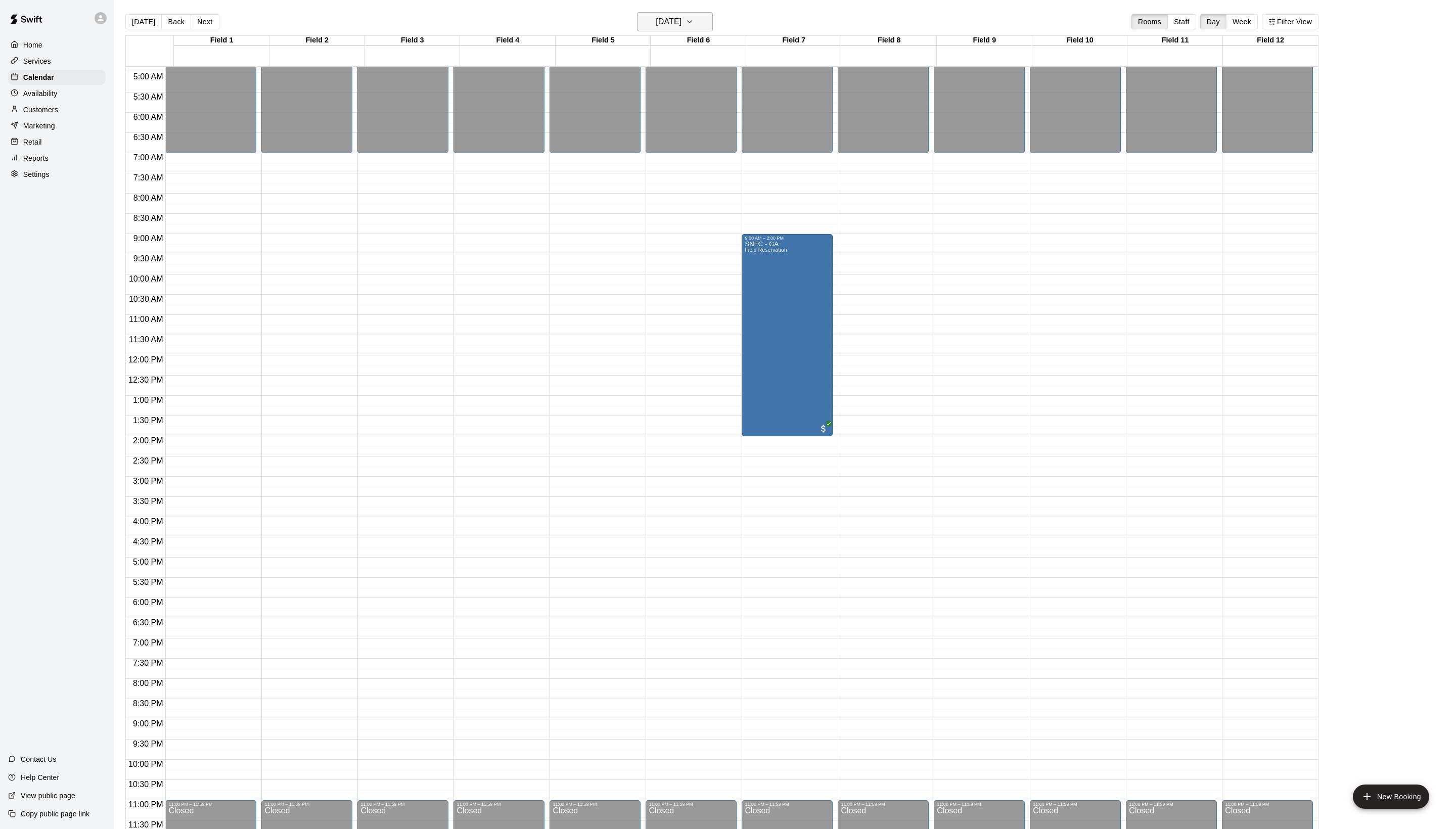
click at [656, 27] on h6 "Sunday May 03" at bounding box center [669, 21] width 26 height 14
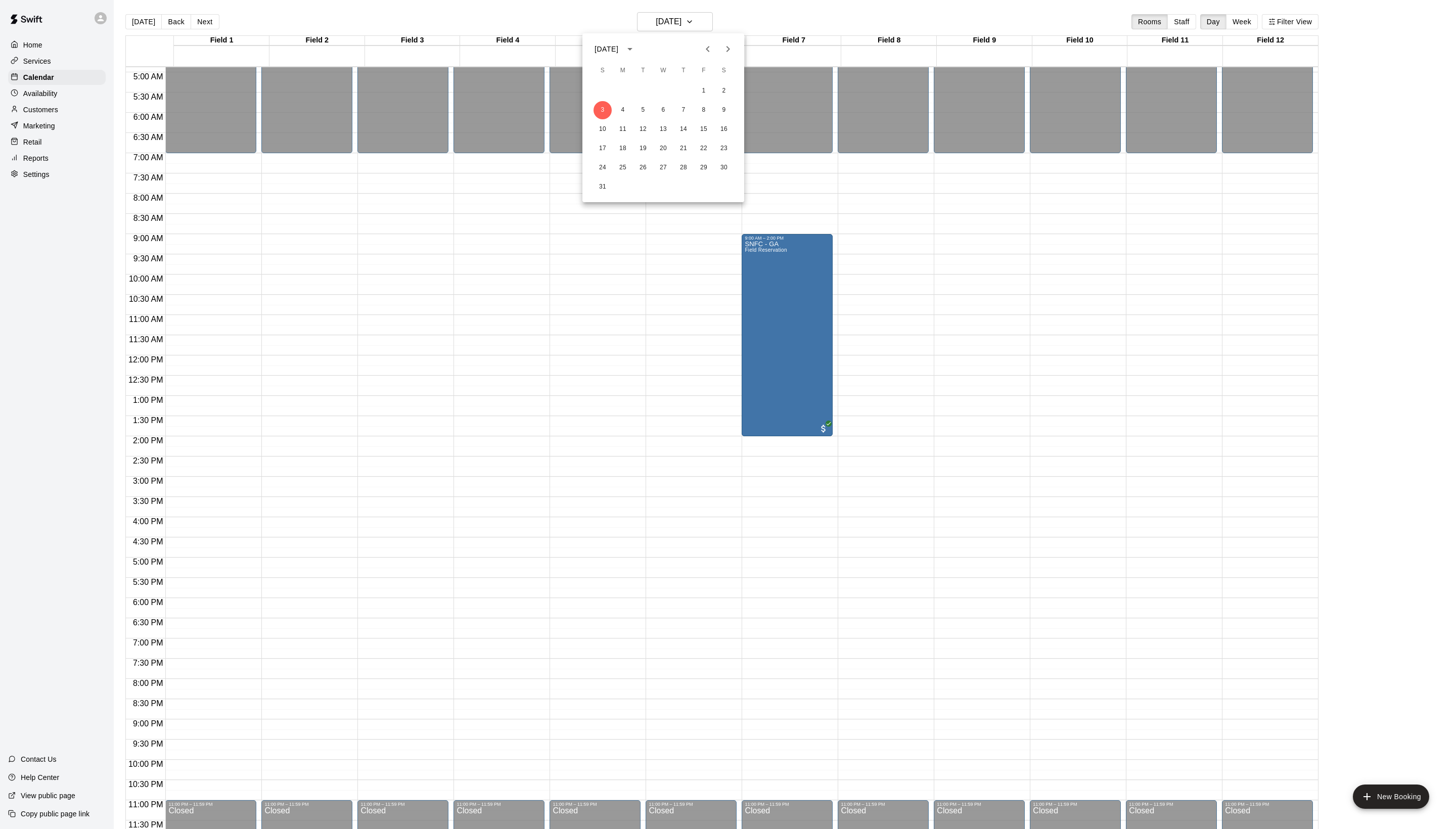
click at [701, 54] on icon "Previous month" at bounding box center [707, 49] width 12 height 12
